Goal: Transaction & Acquisition: Download file/media

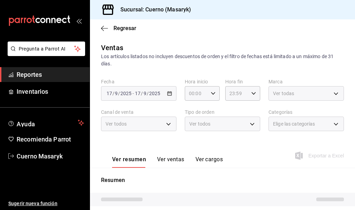
type input "04:00"
type input "05:59"
type input "c67b51a2-384c-483e-a5be-40afd3eac247,ec1a4520-4a99-4810-921e-4abf40ebc8c6,cd2d5…"
type input "4ea0d660-02b3-4785-bb88-48b5ef6e196c"
type input "PARROT,UBER_EATS,RAPPI,DIDI_FOOD,ONLINE"
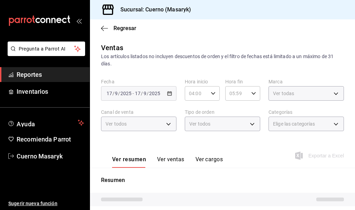
type input "d8208262-291b-4595-bbfa-ed1e8660efdb,73ecdc8a-b505-4242-b24a-d5f1595b9b0a,EXTER…"
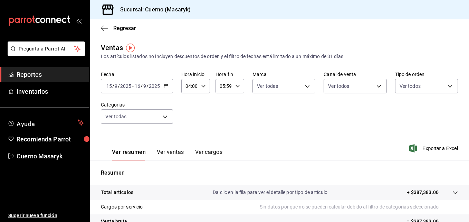
click at [166, 88] on \(Stroke\) "button" at bounding box center [166, 86] width 4 height 4
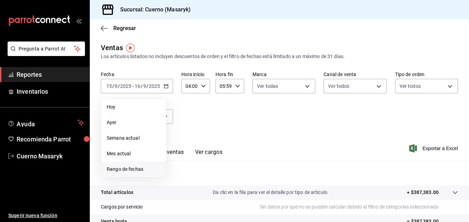
click at [120, 168] on span "Rango de fechas" at bounding box center [134, 169] width 54 height 7
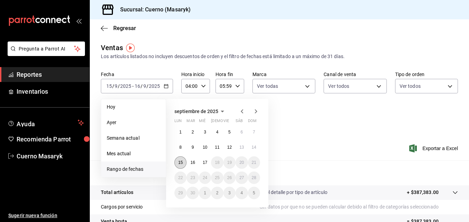
click at [182, 158] on button "15" at bounding box center [180, 162] width 12 height 12
click at [208, 162] on button "17" at bounding box center [205, 162] width 12 height 12
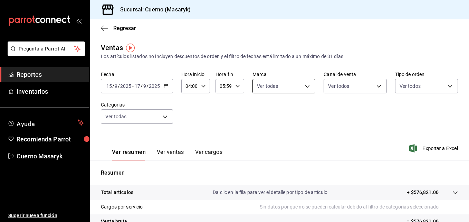
click at [298, 89] on body "Pregunta a Parrot AI Reportes Inventarios Ayuda Recomienda Parrot Cuerno Masary…" at bounding box center [234, 111] width 469 height 222
click at [354, 87] on div at bounding box center [234, 111] width 469 height 222
click at [354, 87] on body "Pregunta a Parrot AI Reportes Inventarios Ayuda Recomienda Parrot Cuerno Masary…" at bounding box center [234, 111] width 469 height 222
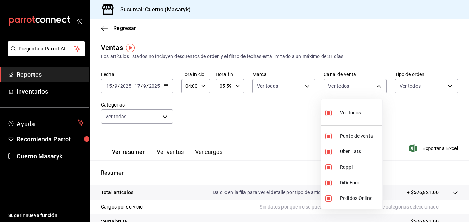
click at [354, 88] on div at bounding box center [234, 111] width 469 height 222
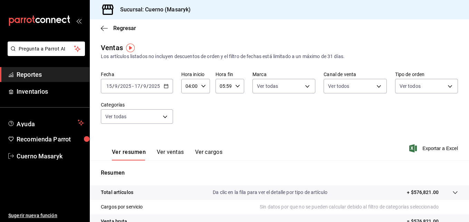
click at [354, 88] on body "Pregunta a Parrot AI Reportes Inventarios Ayuda Recomienda Parrot Cuerno Masary…" at bounding box center [234, 111] width 469 height 222
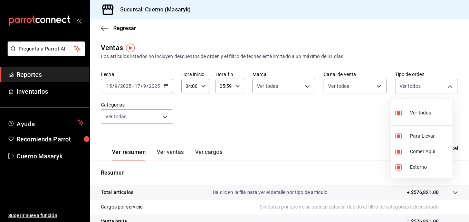
click at [175, 121] on div at bounding box center [234, 111] width 469 height 222
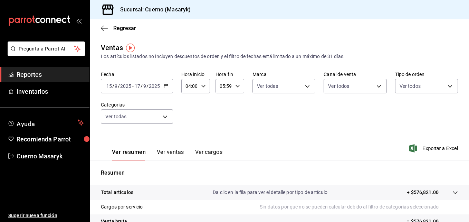
click at [167, 117] on body "Pregunta a Parrot AI Reportes Inventarios Ayuda Recomienda Parrot Cuerno Masary…" at bounding box center [234, 111] width 469 height 222
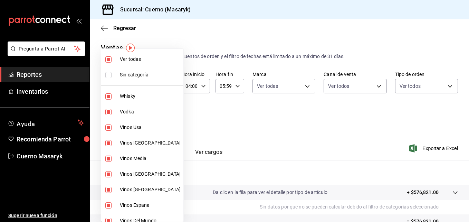
click at [246, 121] on div at bounding box center [234, 111] width 469 height 222
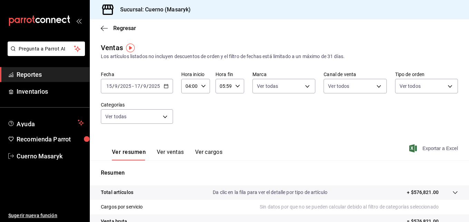
click at [354, 145] on span "Exportar a Excel" at bounding box center [434, 148] width 47 height 8
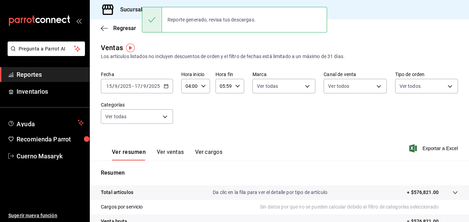
click at [161, 85] on div "[DATE] [DATE] - [DATE] [DATE]" at bounding box center [137, 86] width 72 height 15
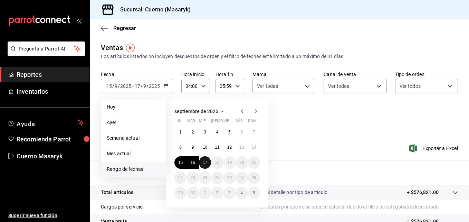
click at [201, 164] on button "17" at bounding box center [205, 162] width 12 height 12
click at [190, 163] on abbr "16" at bounding box center [192, 162] width 4 height 5
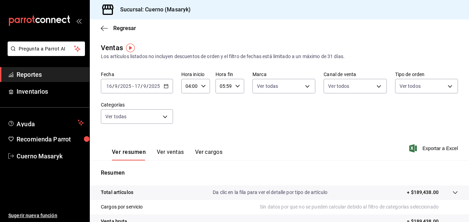
click at [164, 86] on \(Stroke\) "button" at bounding box center [166, 86] width 4 height 4
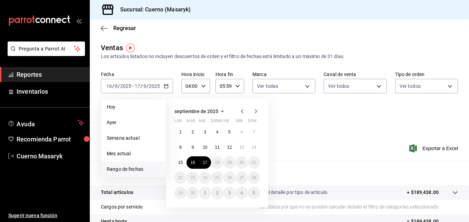
click at [354, 121] on div "Fecha [DATE] [DATE] - [DATE] [DATE] [DATE] [DATE] Semana actual Mes actual [GEO…" at bounding box center [279, 101] width 357 height 61
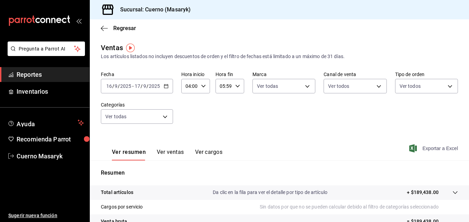
click at [354, 147] on span "Exportar a Excel" at bounding box center [434, 148] width 47 height 8
